Goal: Understand process/instructions

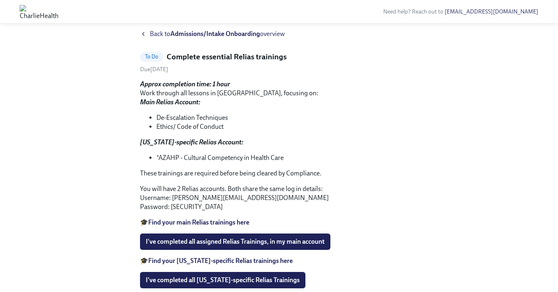
scroll to position [18, 0]
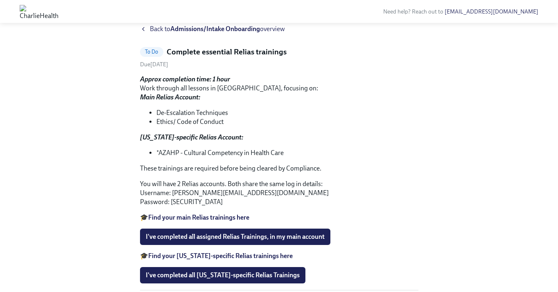
click at [212, 216] on strong "Find your main Relias trainings here" at bounding box center [198, 218] width 101 height 8
drag, startPoint x: 172, startPoint y: 193, endPoint x: 274, endPoint y: 194, distance: 102.3
click at [274, 194] on p "You will have 2 Relias accounts. Both share the same log in details: Username: …" at bounding box center [279, 193] width 278 height 27
copy p "thomas.salvanti@charliehealth.com"
click at [274, 194] on p "You will have 2 Relias accounts. Both share the same log in details: Username: …" at bounding box center [279, 193] width 278 height 27
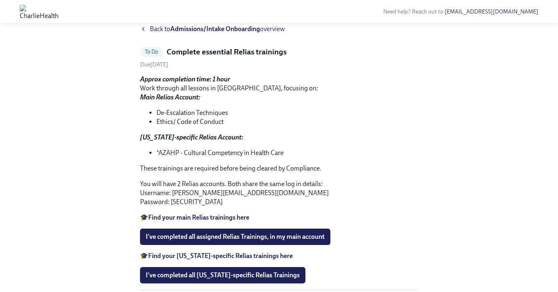
click at [173, 204] on p "You will have 2 Relias accounts. Both share the same log in details: Username: …" at bounding box center [279, 193] width 278 height 27
copy p "ch1234"
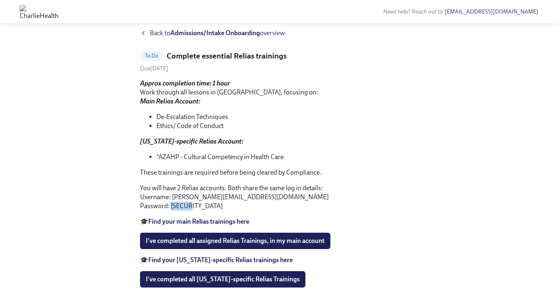
scroll to position [0, 0]
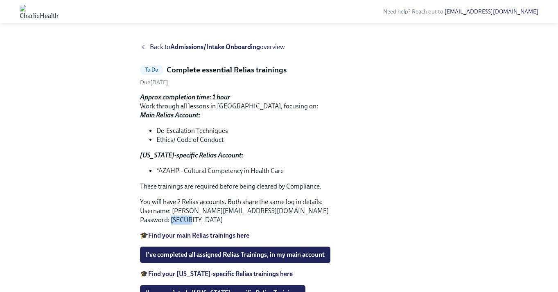
click at [147, 45] on div "Back to Admissions/Intake Onboarding overview" at bounding box center [279, 47] width 278 height 9
